Goal: Information Seeking & Learning: Learn about a topic

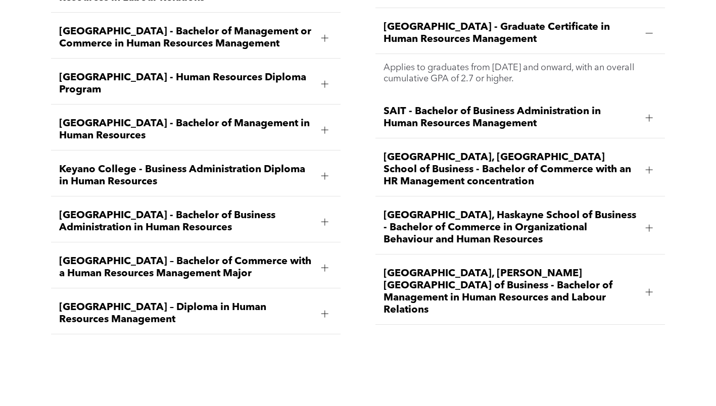
scroll to position [1426, 0]
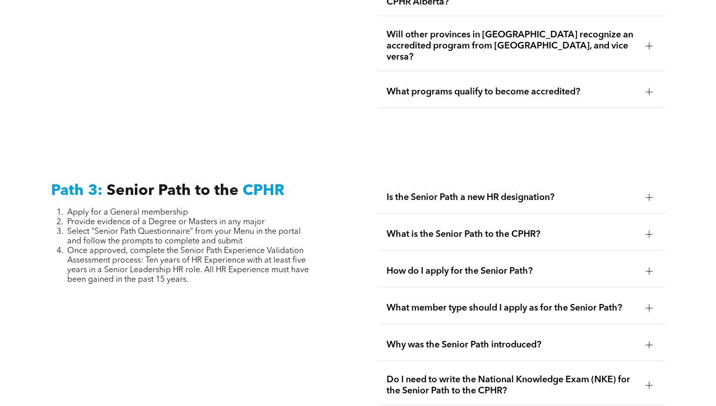
scroll to position [2405, 0]
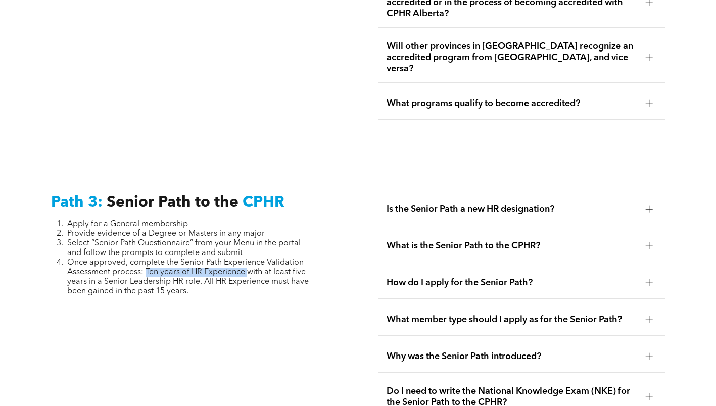
drag, startPoint x: 146, startPoint y: 240, endPoint x: 251, endPoint y: 246, distance: 105.3
click at [251, 259] on span "Once approved, complete the Senior Path Experience Validation Assessment proces…" at bounding box center [188, 277] width 242 height 37
drag, startPoint x: 251, startPoint y: 246, endPoint x: 254, endPoint y: 274, distance: 28.0
click at [254, 274] on div "Path 3: Senior Path to the CPHR Apply for a General membership Provide evidence…" at bounding box center [194, 386] width 303 height 401
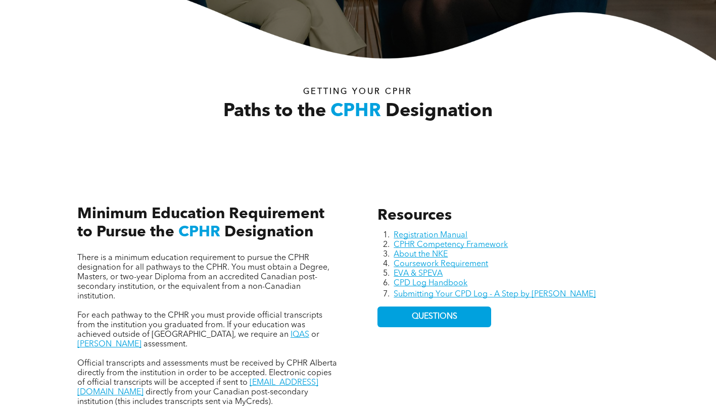
scroll to position [282, 0]
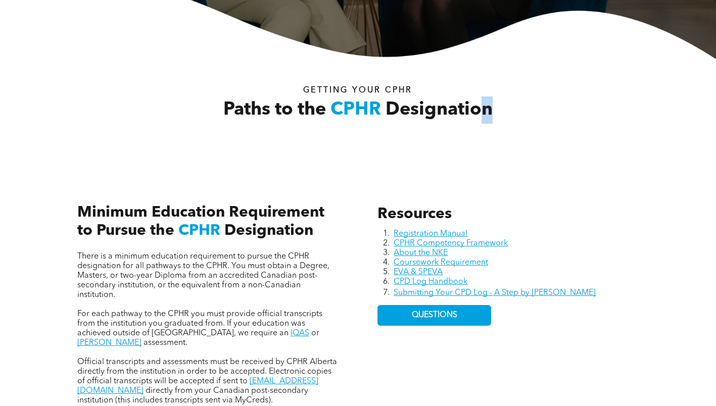
drag, startPoint x: 250, startPoint y: 87, endPoint x: 484, endPoint y: 105, distance: 235.2
click at [484, 105] on div "Paths to the CPHR Designation Getting your Cphr" at bounding box center [358, 109] width 578 height 72
drag, startPoint x: 484, startPoint y: 105, endPoint x: 502, endPoint y: 159, distance: 56.6
click at [502, 159] on div "Paths to the CPHR Designation Getting your Cphr" at bounding box center [358, 109] width 607 height 101
click at [486, 54] on img at bounding box center [358, 14] width 716 height 89
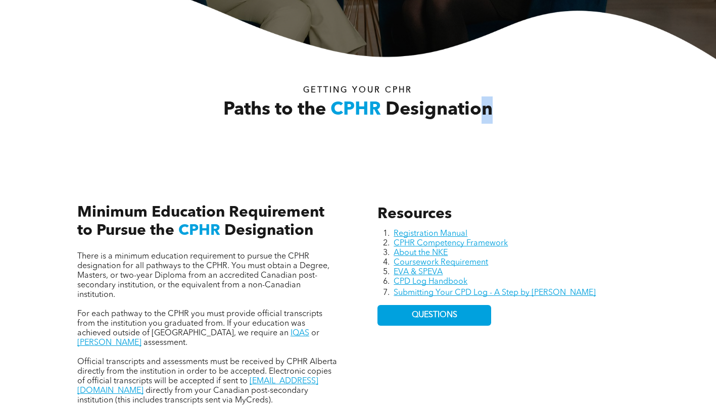
click at [496, 103] on h2 "Paths to the CPHR Designation" at bounding box center [358, 110] width 326 height 27
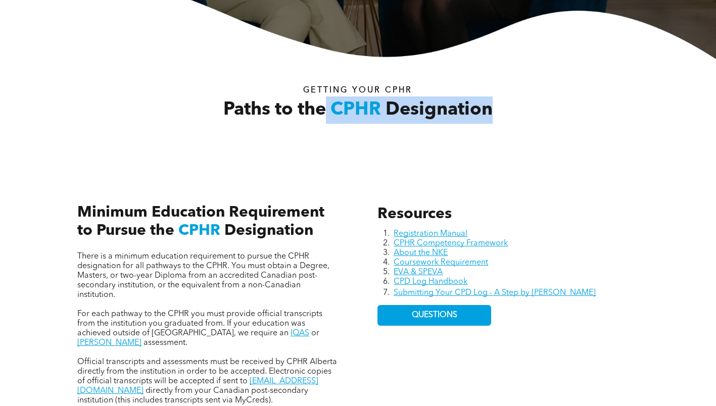
drag, startPoint x: 499, startPoint y: 113, endPoint x: 324, endPoint y: 97, distance: 175.6
click at [324, 97] on h2 "Paths to the CPHR Designation" at bounding box center [358, 110] width 326 height 27
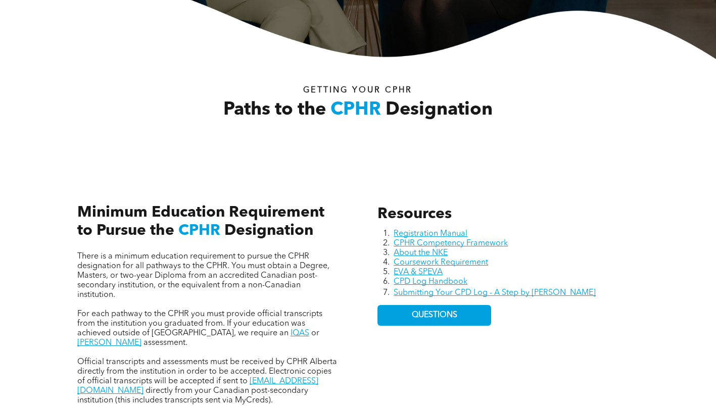
drag, startPoint x: 324, startPoint y: 97, endPoint x: 276, endPoint y: 95, distance: 47.5
click at [268, 99] on h2 "Paths to the CPHR Designation" at bounding box center [358, 110] width 326 height 27
click at [314, 90] on span "Getting your Cphr" at bounding box center [357, 90] width 109 height 8
drag, startPoint x: 314, startPoint y: 90, endPoint x: 271, endPoint y: 81, distance: 43.9
click at [271, 81] on div "Paths to the CPHR Designation Getting your Cphr" at bounding box center [358, 109] width 578 height 72
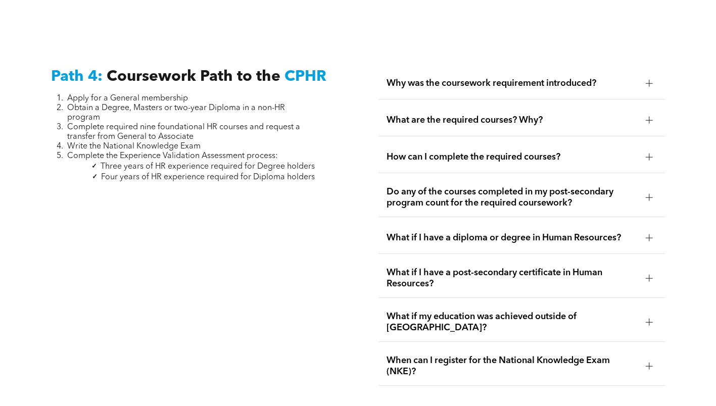
scroll to position [3008, 0]
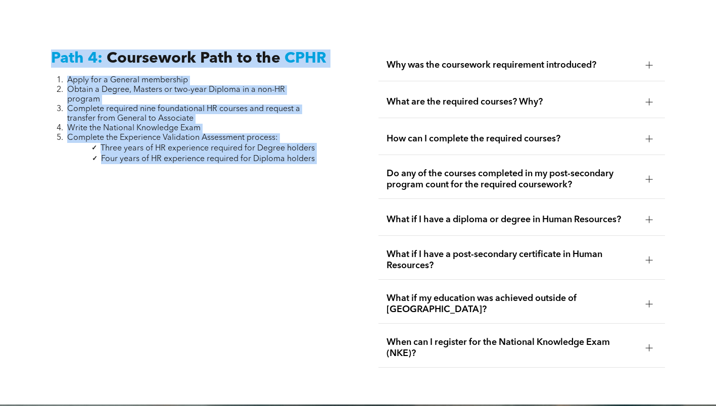
drag, startPoint x: 332, startPoint y: 137, endPoint x: 22, endPoint y: 19, distance: 331.8
click at [22, 19] on div "Path 4: Coursework Path to the CPHR Apply for a General membership Obtain a Deg…" at bounding box center [358, 209] width 716 height 392
click at [184, 273] on div "Path 4: Coursework Path to the CPHR Apply for a General membership Obtain a Deg…" at bounding box center [194, 208] width 303 height 335
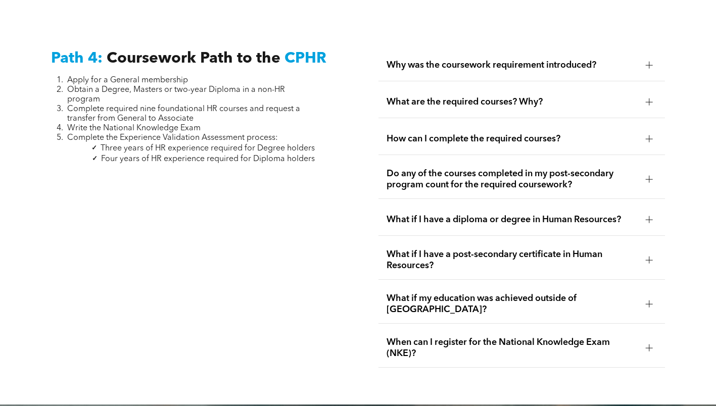
click at [196, 244] on div "Path 4: Coursework Path to the CPHR Apply for a General membership Obtain a Deg…" at bounding box center [194, 208] width 303 height 335
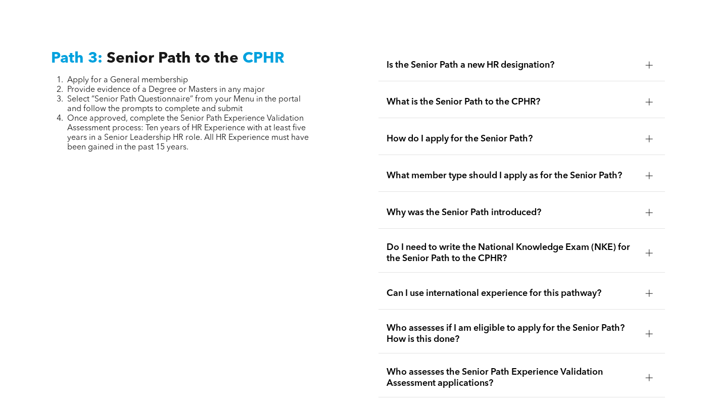
scroll to position [2502, 0]
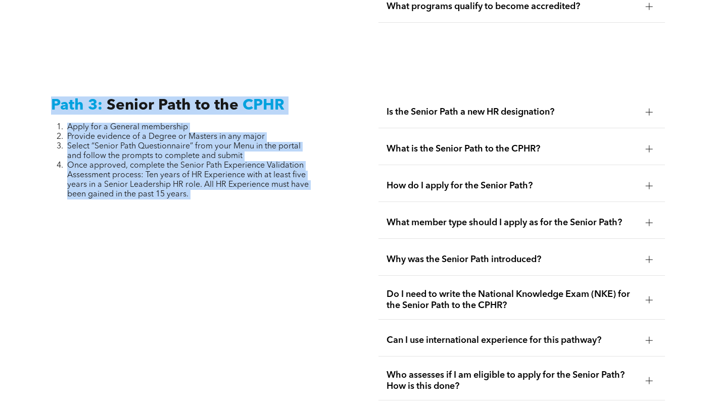
drag, startPoint x: 203, startPoint y: 178, endPoint x: 38, endPoint y: 81, distance: 191.1
click at [38, 81] on div "Path 3: Senior Path to the CPHR Apply for a General membership Provide evidence…" at bounding box center [358, 289] width 716 height 458
copy div "Path 3: Senior Path to the CPHR Apply for a General membership Provide evidence…"
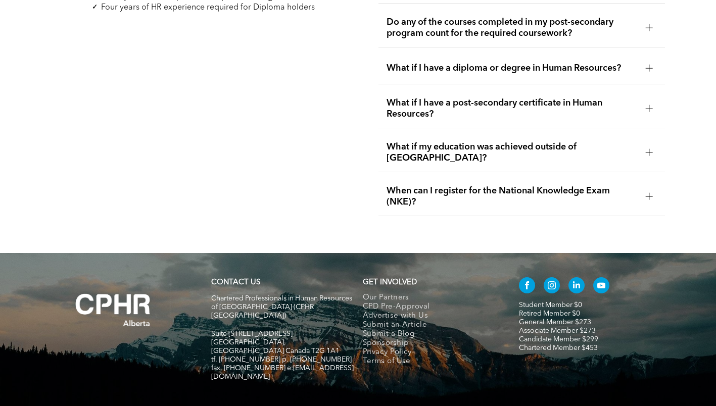
scroll to position [2907, 0]
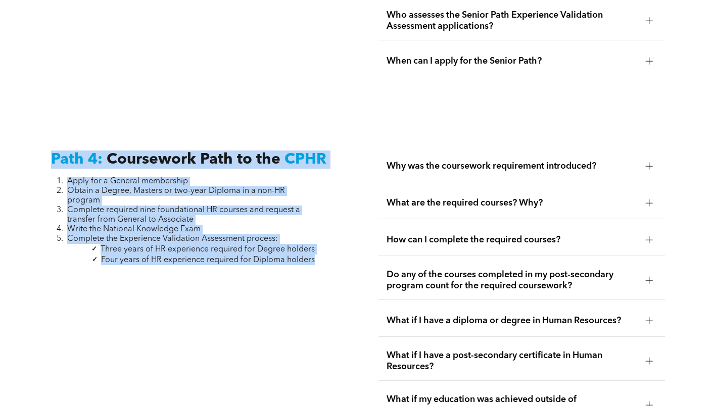
drag, startPoint x: 325, startPoint y: 228, endPoint x: 24, endPoint y: 127, distance: 317.1
click at [24, 127] on div "Path 4: Coursework Path to the CPHR Apply for a General membership Obtain a Deg…" at bounding box center [358, 310] width 716 height 392
copy div "Path 4: Coursework Path to the CPHR Apply for a General membership Obtain a Deg…"
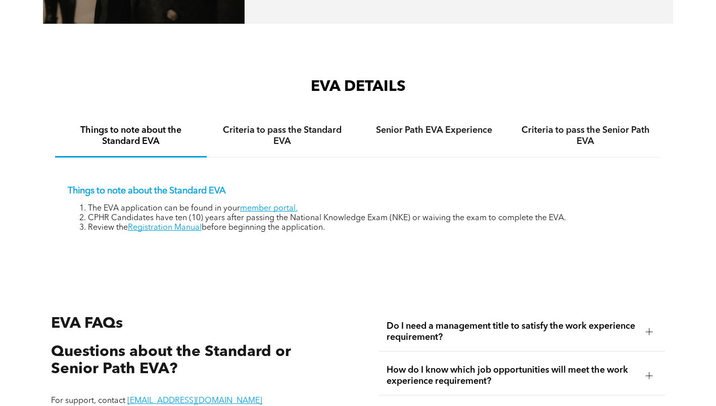
scroll to position [1466, 0]
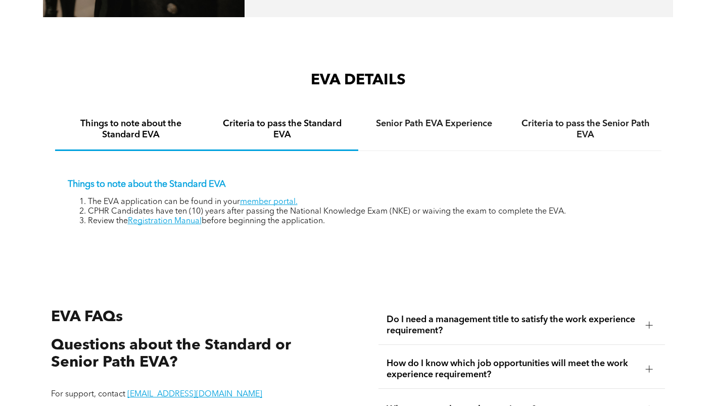
click at [290, 132] on h4 "Criteria to pass the Standard EVA" at bounding box center [282, 129] width 133 height 22
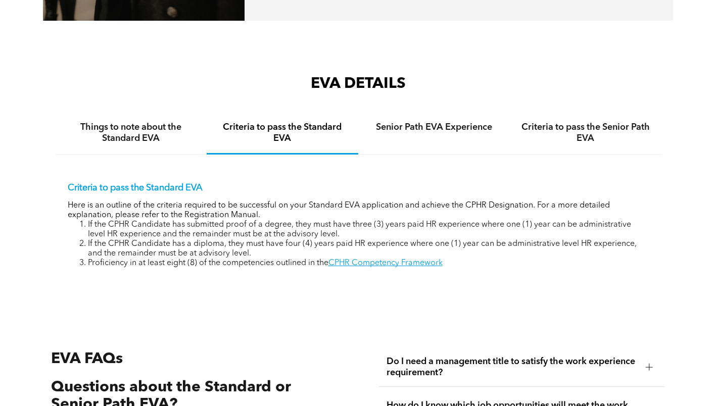
scroll to position [1469, 0]
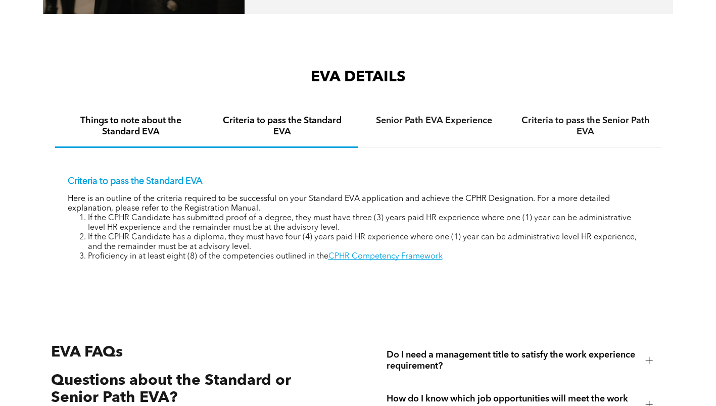
click at [152, 136] on h4 "Things to note about the Standard EVA" at bounding box center [130, 126] width 133 height 22
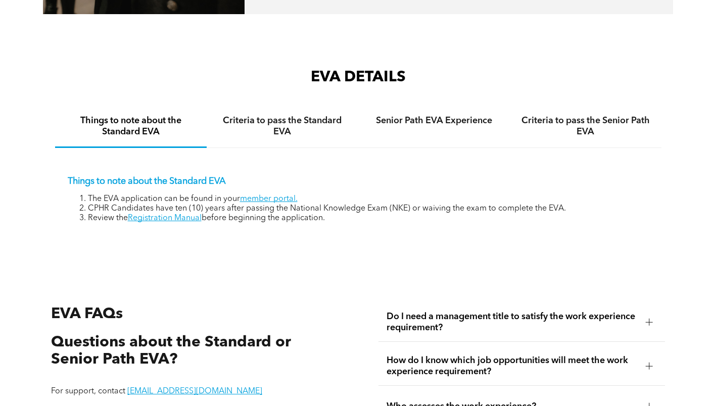
drag, startPoint x: 334, startPoint y: 218, endPoint x: 75, endPoint y: 200, distance: 259.4
click at [75, 200] on ol "The EVA application can be found in your member portal. CPHR Candidates have te…" at bounding box center [358, 209] width 581 height 29
click at [243, 259] on div "EVA DETAILS Things to note about the Standard EVA Criteria to pass the Standard…" at bounding box center [358, 161] width 716 height 209
drag, startPoint x: 118, startPoint y: 211, endPoint x: 379, endPoint y: 232, distance: 261.2
click at [379, 232] on div "Things to note about the Standard EVA The EVA application can be found in your …" at bounding box center [358, 192] width 607 height 88
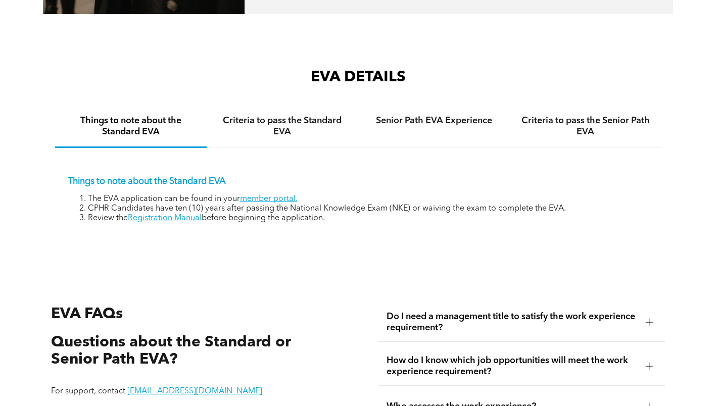
click at [276, 304] on h2 "EVA FAQs" at bounding box center [194, 314] width 287 height 23
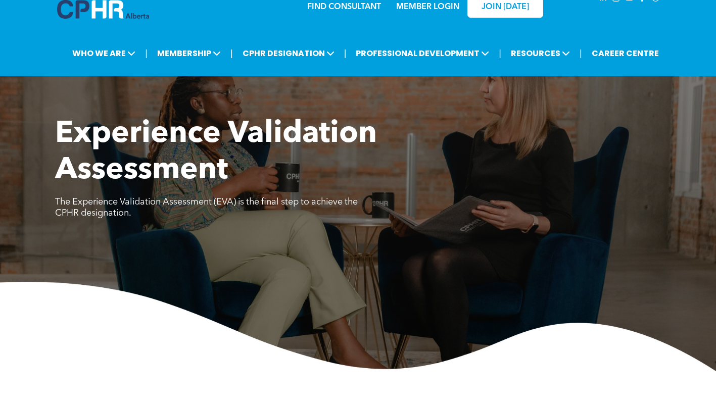
scroll to position [0, 0]
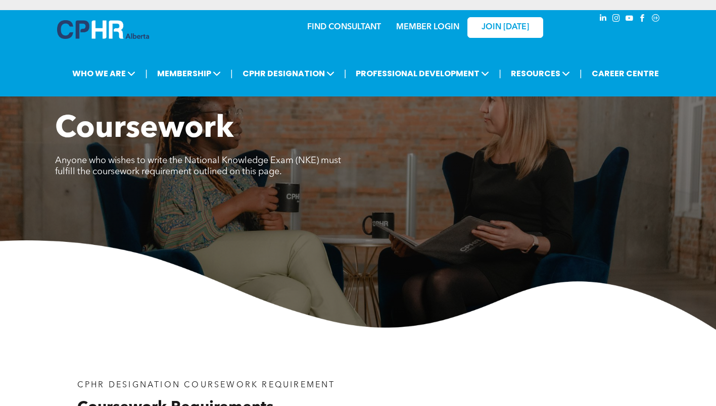
scroll to position [657, 0]
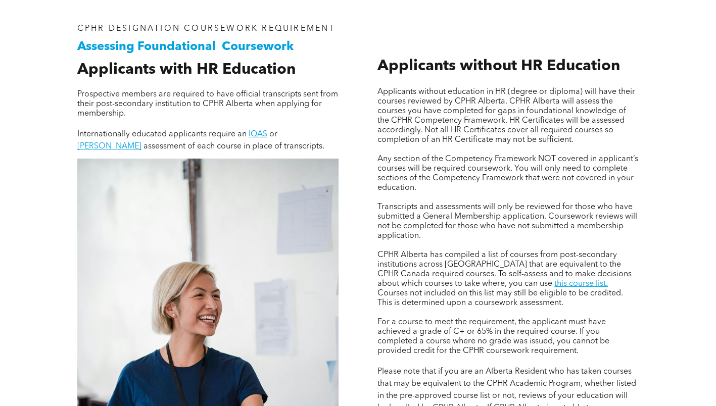
click at [679, 158] on div "Assessing Foundational Coursework CPHR DESIGNATION COURSEWORK REQUIREMENT Appli…" at bounding box center [358, 309] width 716 height 642
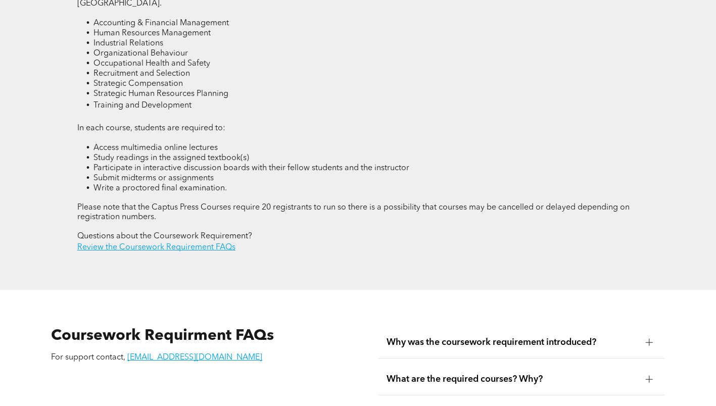
scroll to position [1387, 0]
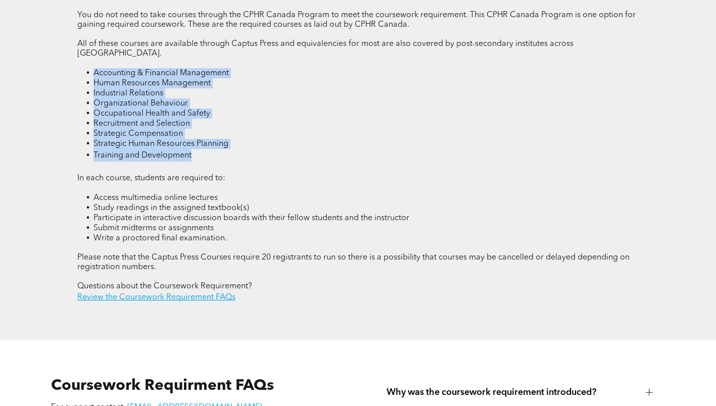
drag, startPoint x: 202, startPoint y: 145, endPoint x: 81, endPoint y: 64, distance: 145.4
click at [81, 68] on ul "Accounting & Financial Management Human Resources Management Industrial Relatio…" at bounding box center [358, 115] width 562 height 94
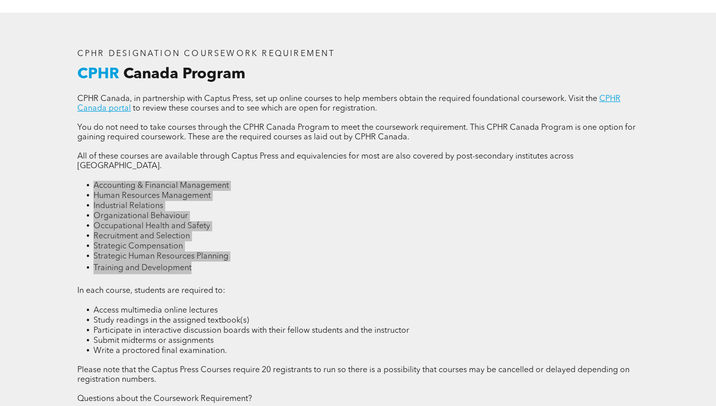
scroll to position [1286, 0]
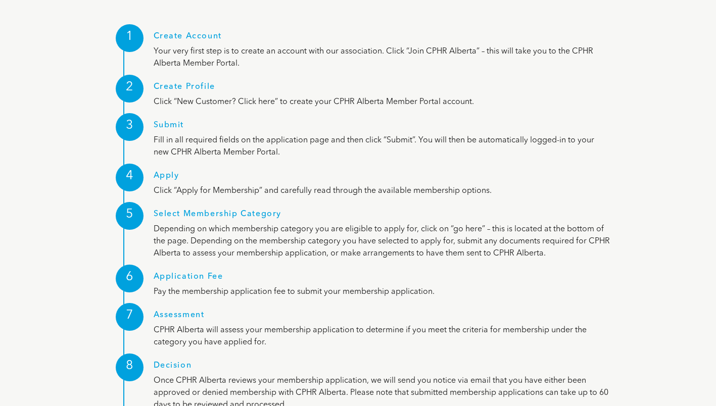
scroll to position [1274, 0]
